Goal: Navigation & Orientation: Understand site structure

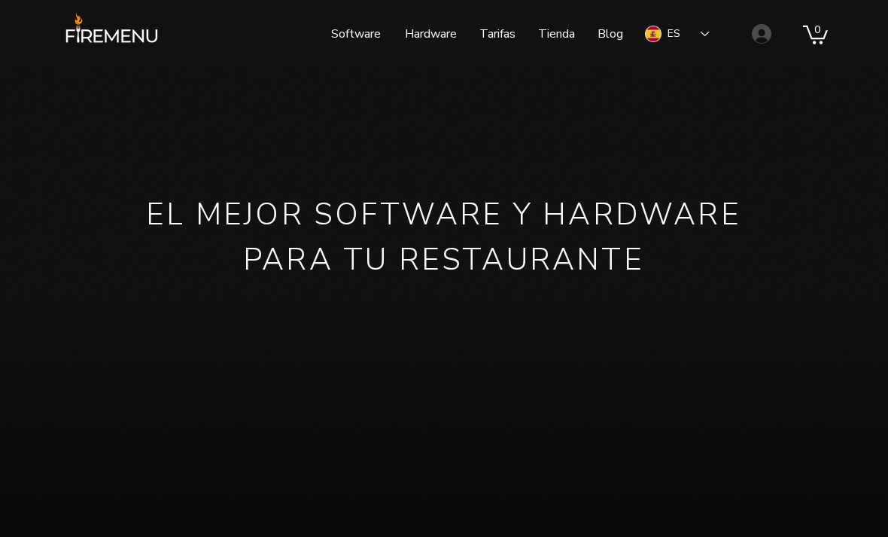
click at [427, 44] on p "Hardware" at bounding box center [430, 34] width 67 height 38
click at [364, 36] on p "Software" at bounding box center [356, 34] width 65 height 38
click at [358, 38] on p "Software" at bounding box center [356, 34] width 65 height 38
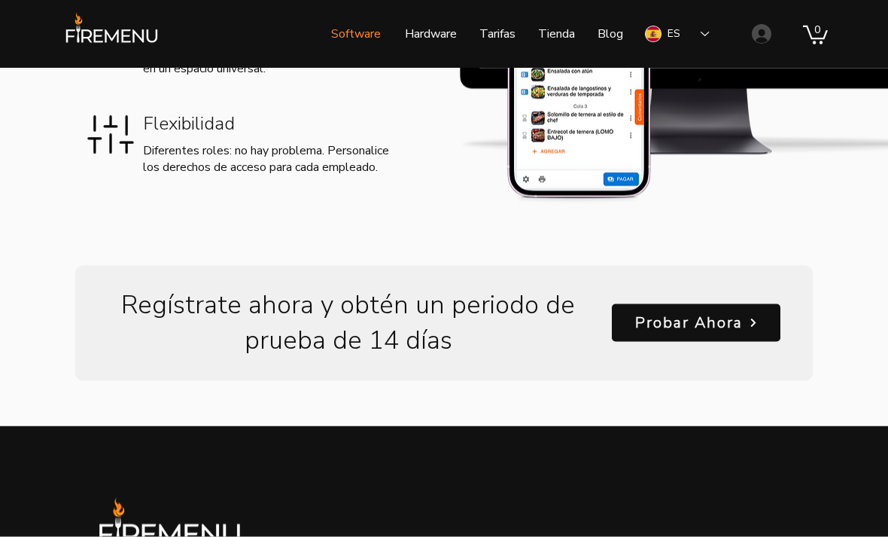
scroll to position [2006, 0]
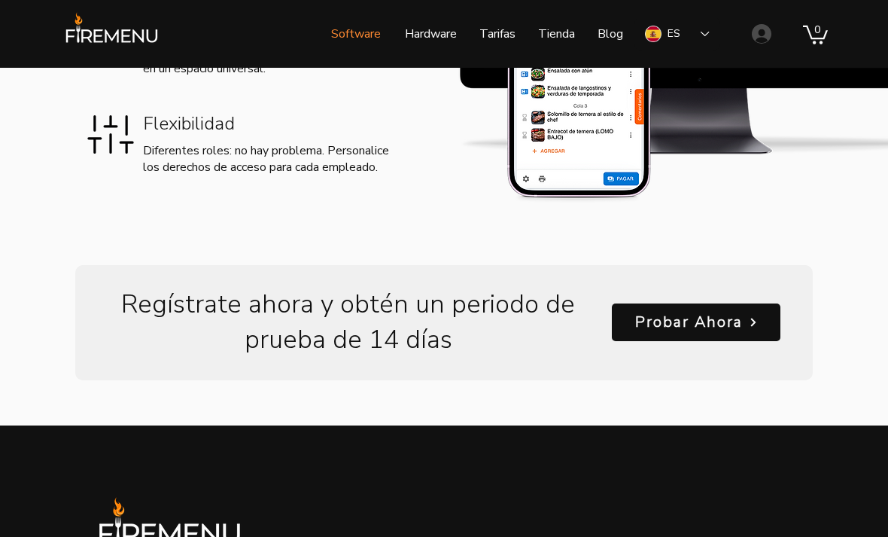
click at [500, 39] on p "Tarifas" at bounding box center [497, 34] width 51 height 38
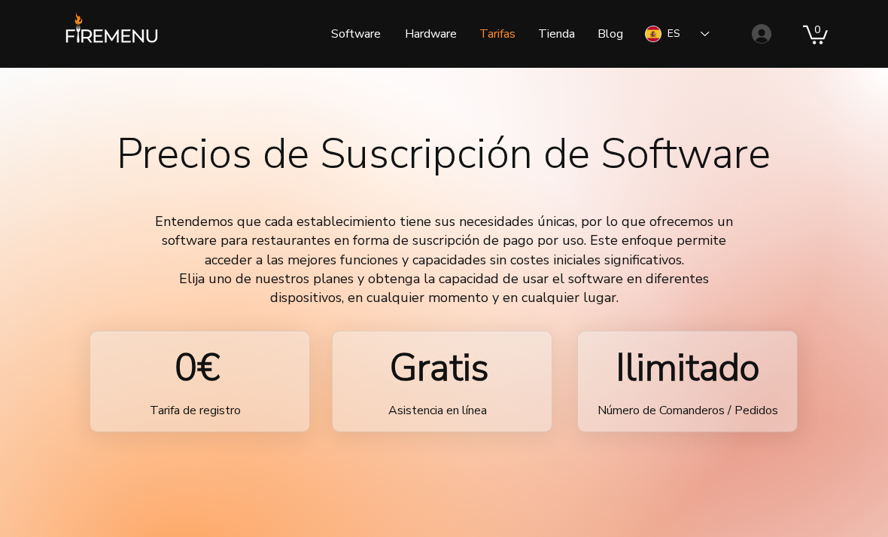
click at [143, 28] on img at bounding box center [111, 33] width 103 height 44
